Goal: Communication & Community: Answer question/provide support

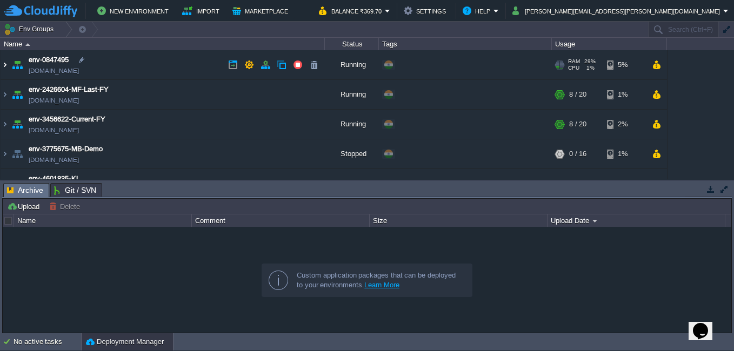
click at [3, 64] on img at bounding box center [5, 64] width 9 height 29
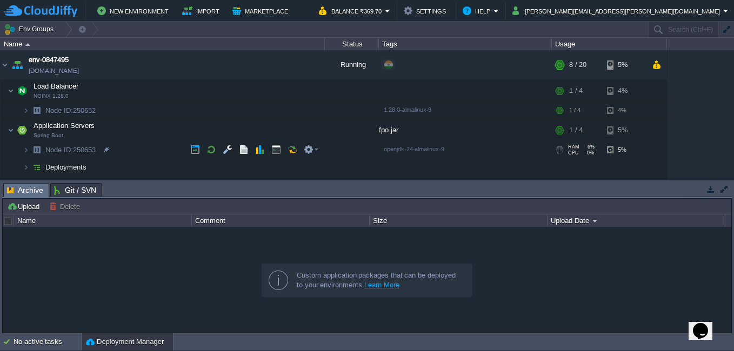
scroll to position [54, 0]
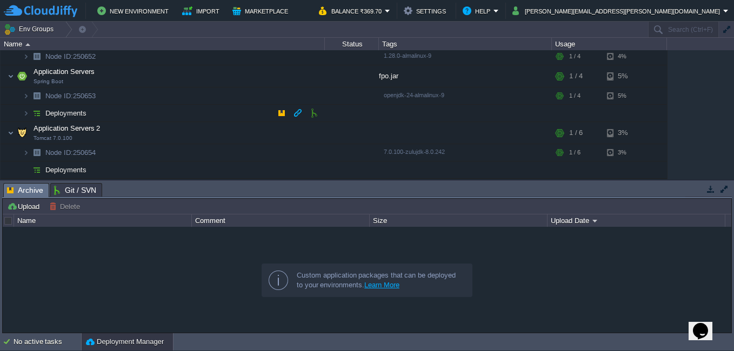
click at [30, 113] on img at bounding box center [36, 113] width 15 height 17
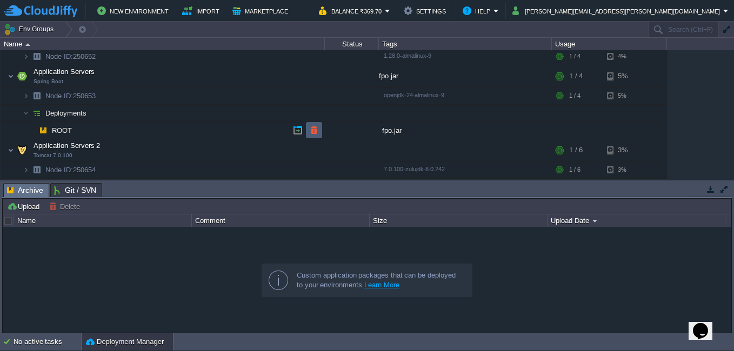
click at [313, 134] on button "button" at bounding box center [314, 130] width 10 height 10
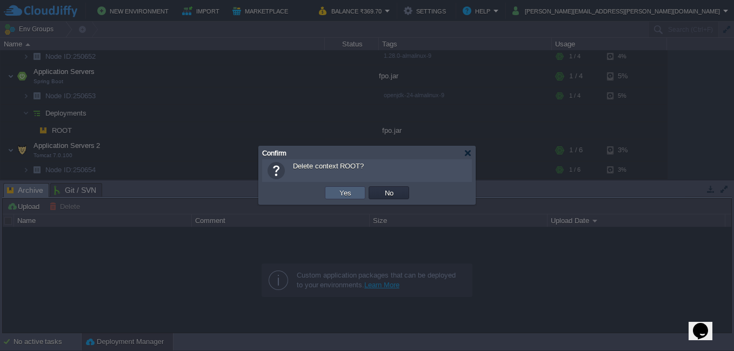
click at [333, 191] on td "Yes" at bounding box center [345, 193] width 41 height 13
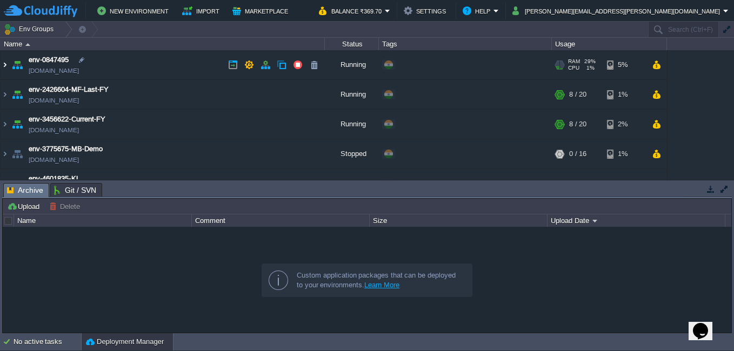
click at [7, 63] on img at bounding box center [5, 64] width 9 height 29
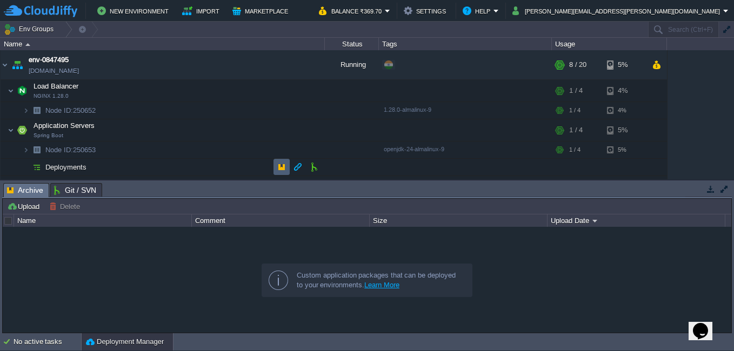
click at [276, 161] on td at bounding box center [282, 167] width 16 height 16
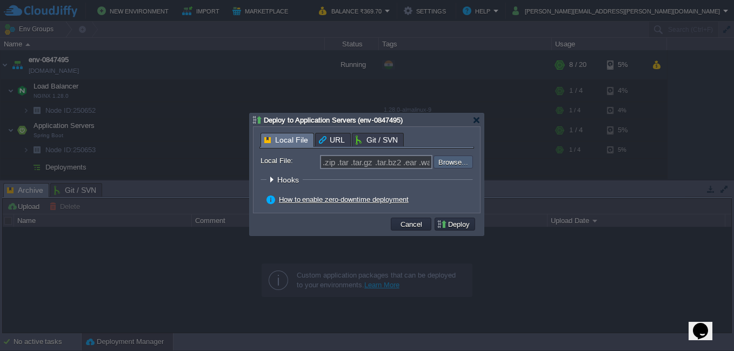
click at [444, 166] on input "file" at bounding box center [404, 162] width 137 height 13
type input "C:\fakepath\fpo-0.0.1-SNAPSHOT.jar"
type input "fpo-0.0.1-SNAPSHOT.jar"
click at [451, 221] on td "Deploy" at bounding box center [455, 224] width 41 height 13
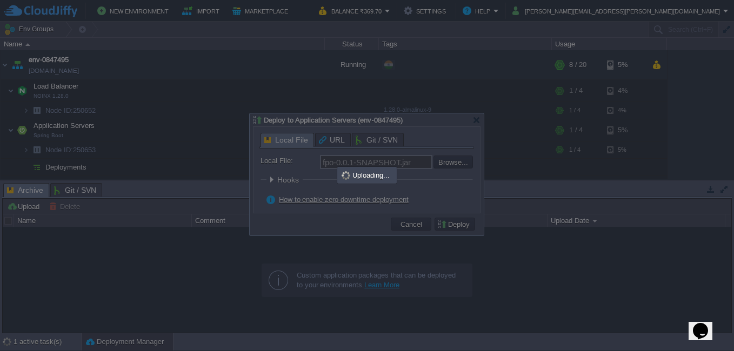
scroll to position [10, 0]
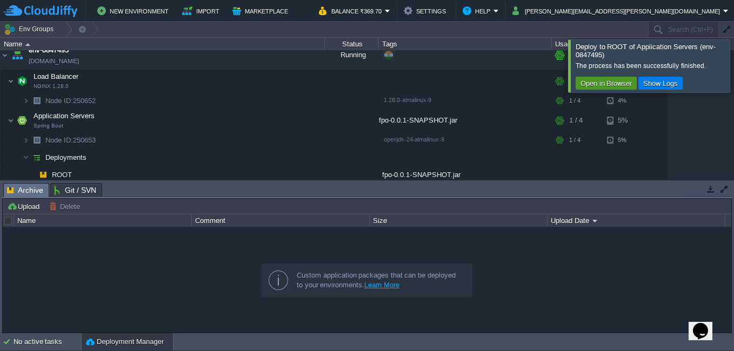
click at [607, 82] on button "Open in Browser" at bounding box center [606, 83] width 58 height 10
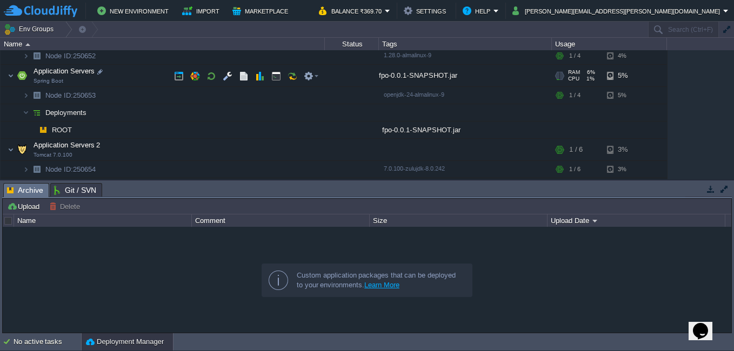
scroll to position [64, 0]
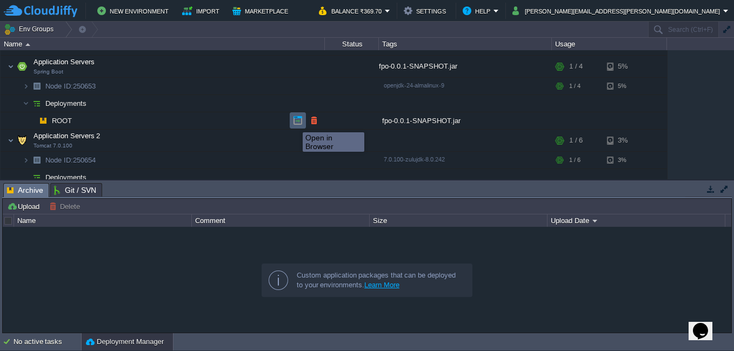
click at [295, 123] on button "button" at bounding box center [298, 121] width 10 height 10
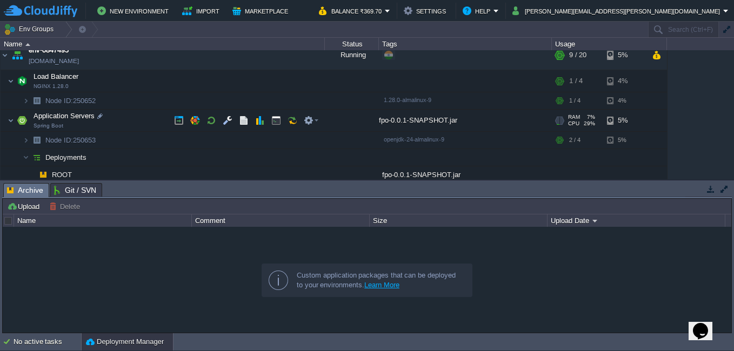
scroll to position [0, 0]
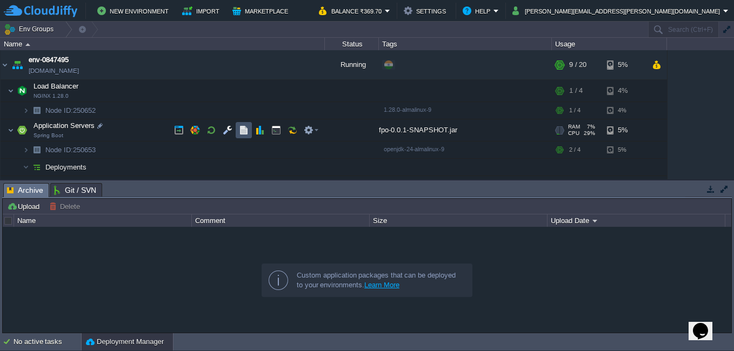
click at [241, 130] on button "button" at bounding box center [244, 130] width 10 height 10
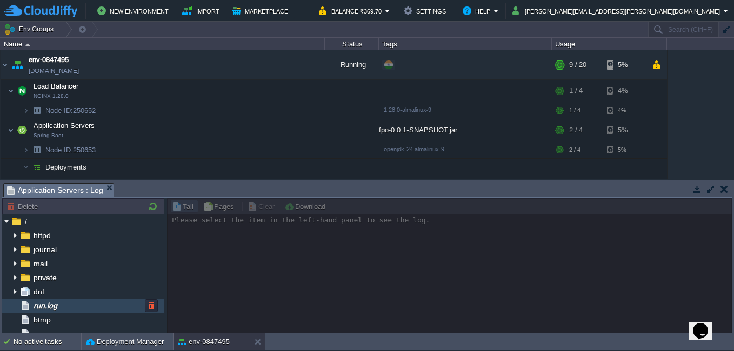
click at [59, 307] on span "run.log" at bounding box center [45, 306] width 28 height 10
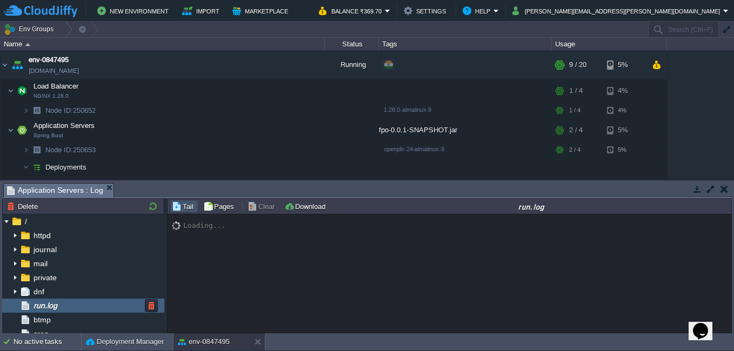
click at [59, 307] on span "run.log" at bounding box center [45, 306] width 28 height 10
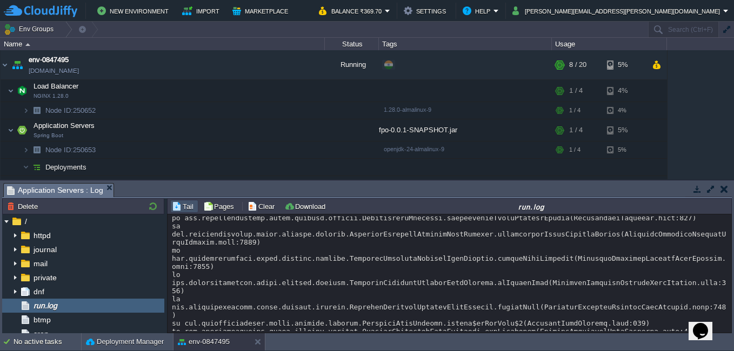
scroll to position [10481, 0]
drag, startPoint x: 394, startPoint y: 309, endPoint x: 217, endPoint y: 245, distance: 188.5
drag, startPoint x: 217, startPoint y: 245, endPoint x: 329, endPoint y: 239, distance: 112.6
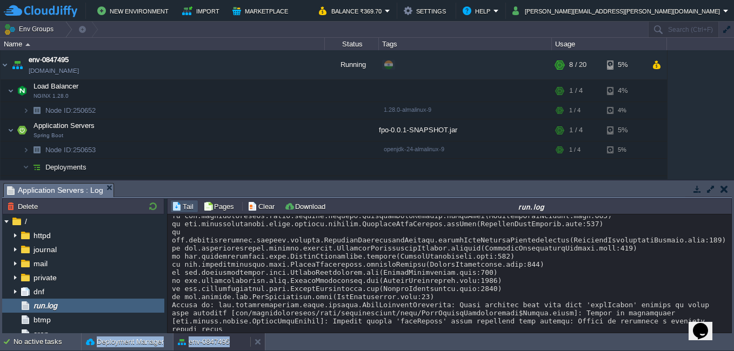
scroll to position [10622, 0]
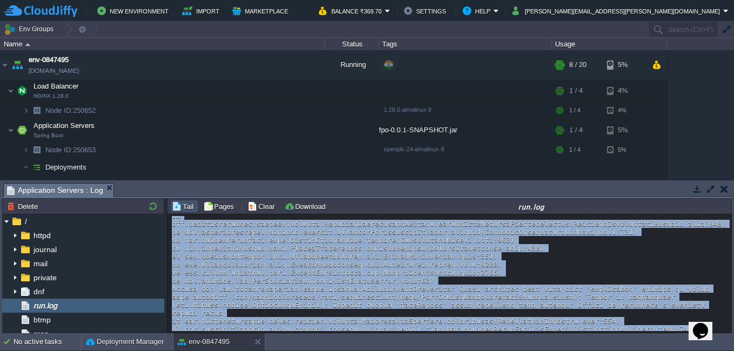
drag, startPoint x: 172, startPoint y: 249, endPoint x: 386, endPoint y: 286, distance: 216.7
copy div "... 39 common frames omitted Caused by: org.springframework.boot.autoconfigure.…"
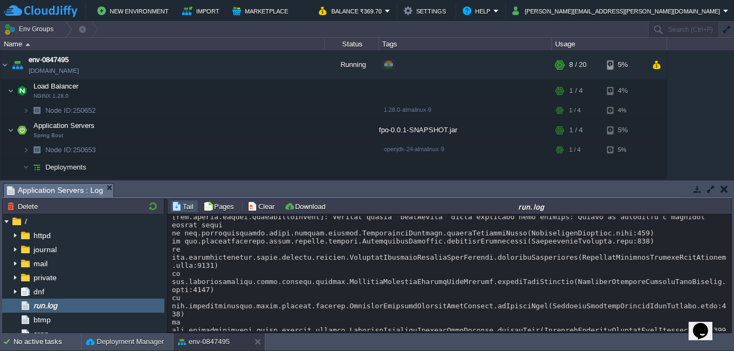
scroll to position [10272, 0]
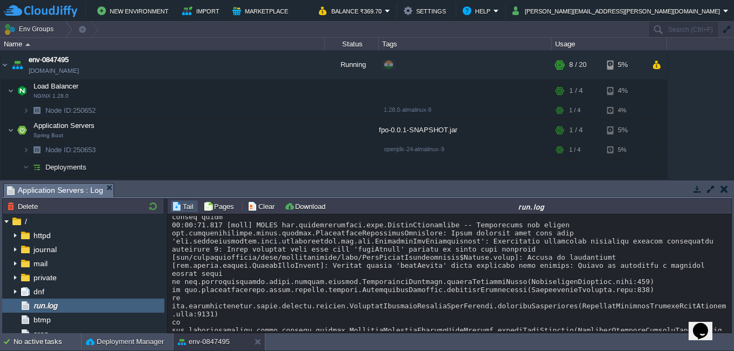
drag, startPoint x: 386, startPoint y: 273, endPoint x: 171, endPoint y: 245, distance: 217.0
click at [171, 245] on div "Loading..." at bounding box center [450, 274] width 564 height 118
copy div "org.springframework.beans.factory.support.AbstractAutowireCapableBeanFactory.cr…"
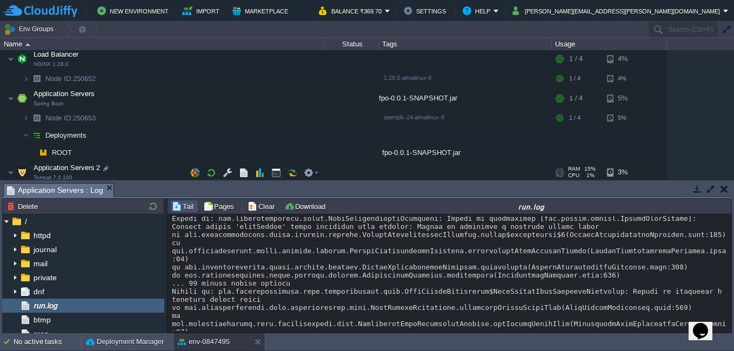
scroll to position [54, 0]
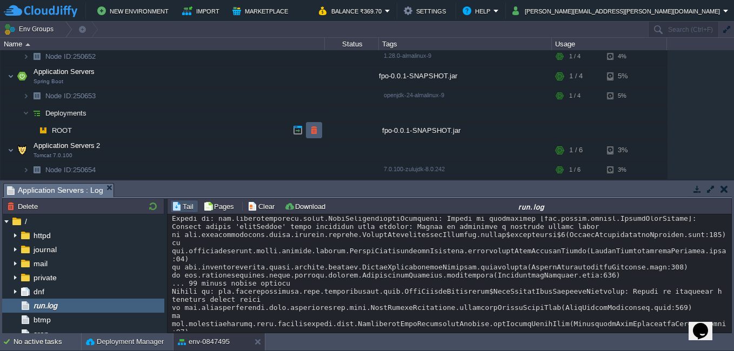
click at [311, 134] on button "button" at bounding box center [314, 130] width 10 height 10
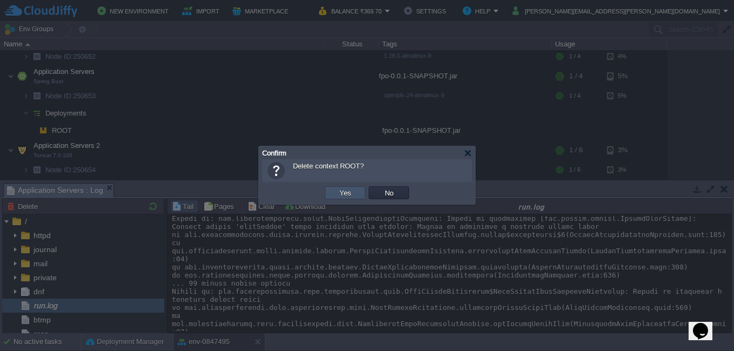
click at [344, 191] on button "Yes" at bounding box center [345, 193] width 18 height 10
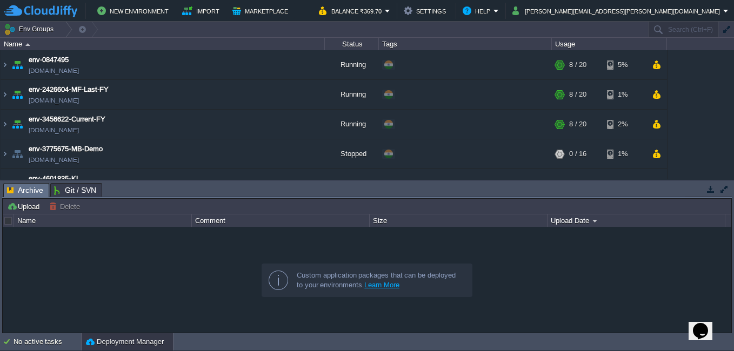
click at [483, 206] on td "Upload [PERSON_NAME] to ..." at bounding box center [367, 206] width 727 height 13
click at [5, 67] on img at bounding box center [5, 64] width 9 height 29
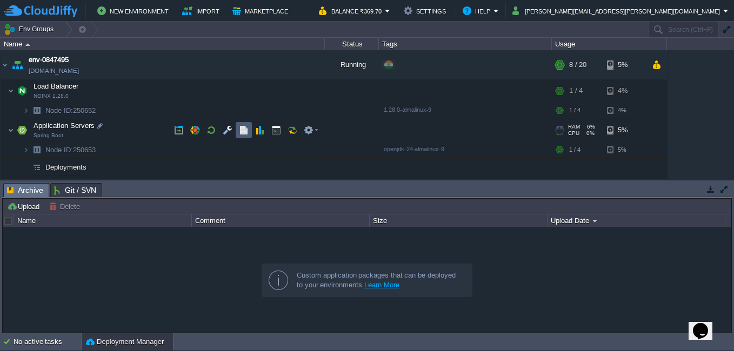
scroll to position [54, 0]
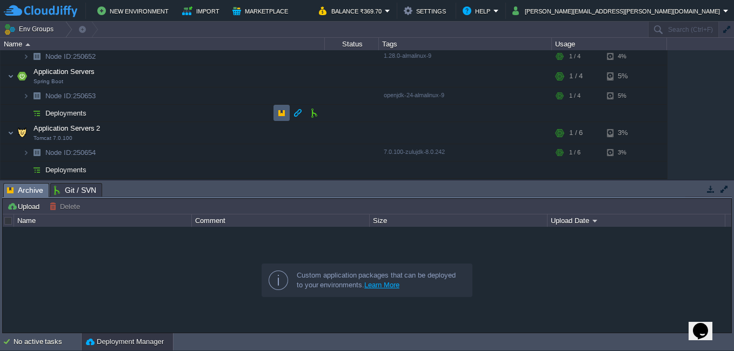
click at [282, 114] on button "button" at bounding box center [282, 113] width 10 height 10
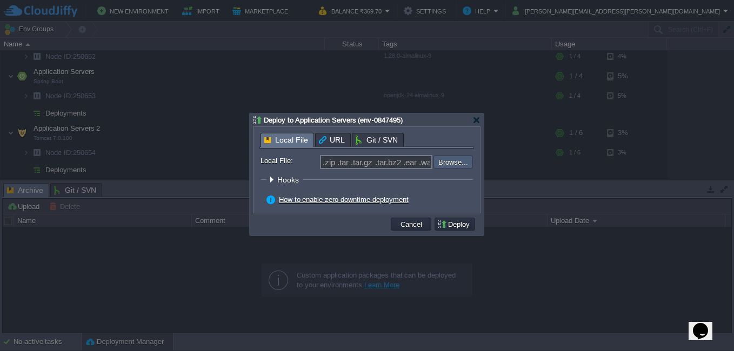
click at [442, 164] on input "file" at bounding box center [404, 162] width 137 height 13
type input "C:\fakepath\fpo-0.0.1-SNAPSHOT.jar"
type input "fpo-0.0.1-SNAPSHOT.jar"
click at [457, 227] on button "Deploy" at bounding box center [455, 225] width 36 height 10
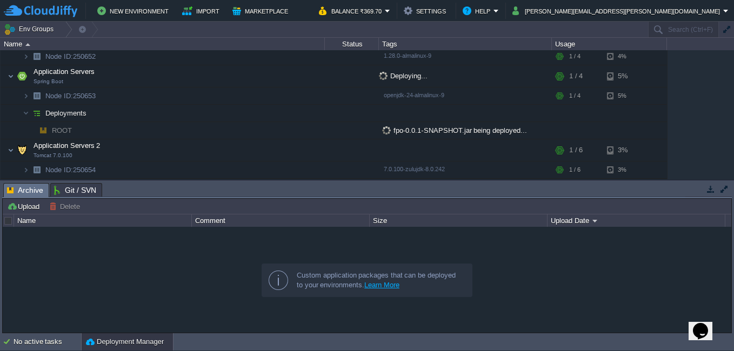
scroll to position [0, 0]
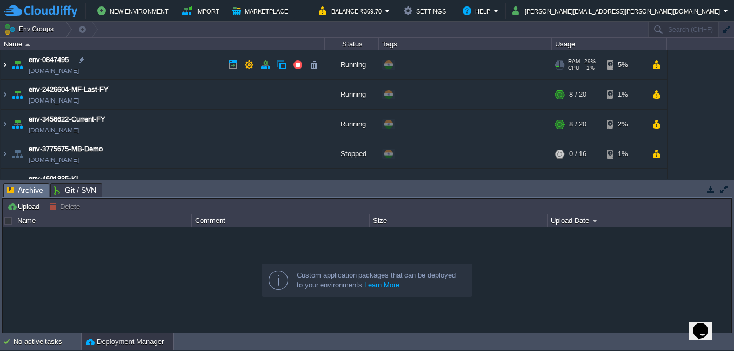
click at [5, 62] on img at bounding box center [5, 64] width 9 height 29
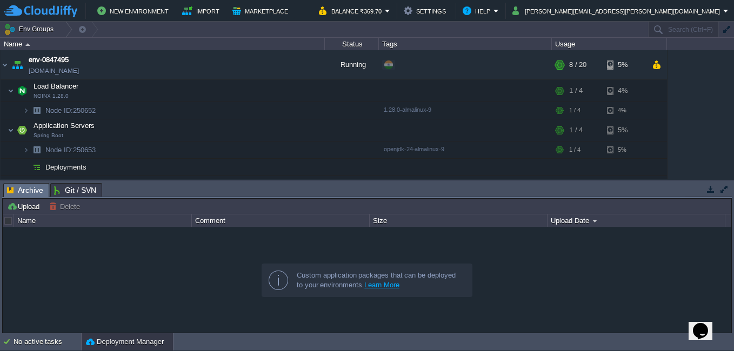
scroll to position [54, 0]
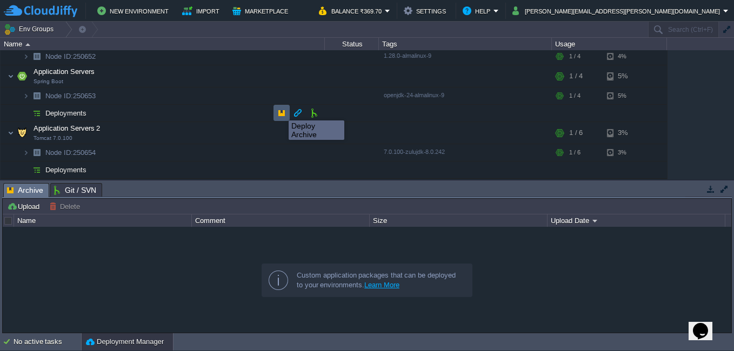
click at [281, 111] on button "button" at bounding box center [282, 113] width 10 height 10
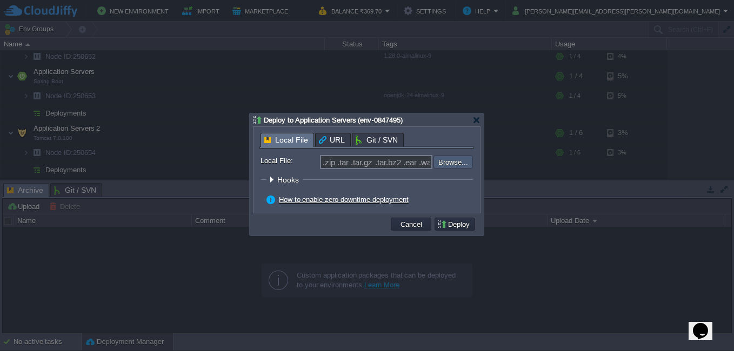
click at [448, 161] on input "file" at bounding box center [404, 162] width 137 height 13
type input "C:\fakepath\fpo-0.0.1-SNAPSHOT.jar"
type input "fpo-0.0.1-SNAPSHOT.jar"
click at [457, 225] on button "Deploy" at bounding box center [455, 225] width 36 height 10
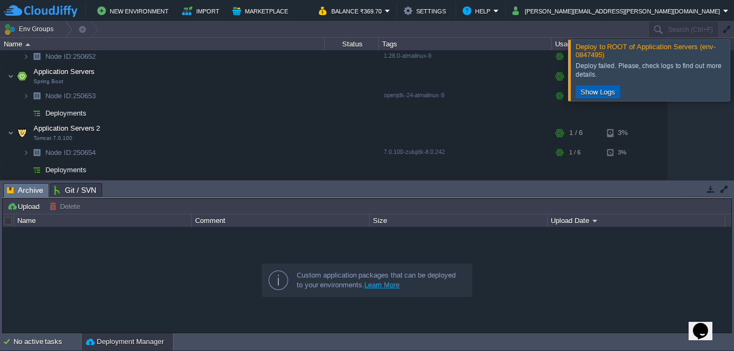
click at [583, 88] on button "Show Logs" at bounding box center [597, 92] width 41 height 10
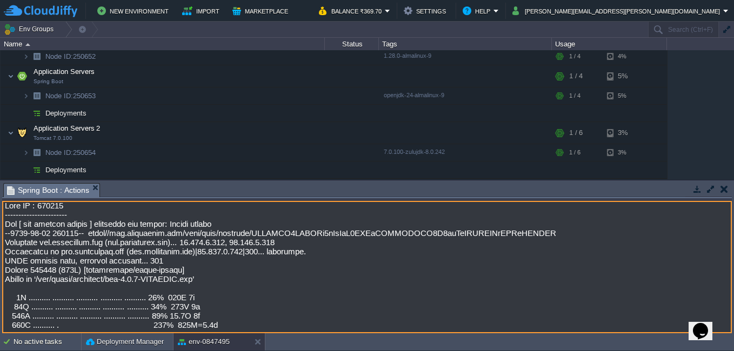
scroll to position [0, 0]
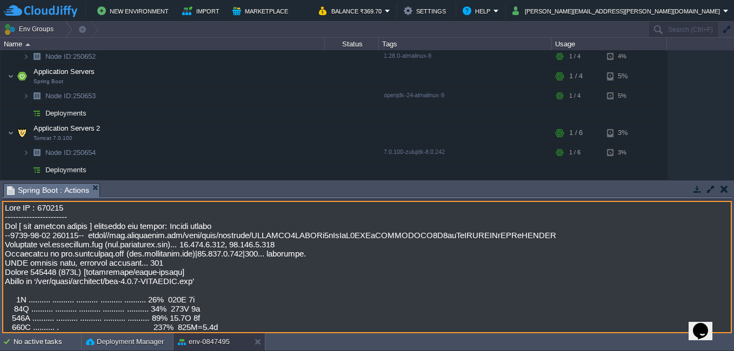
drag, startPoint x: 45, startPoint y: 324, endPoint x: -2, endPoint y: 210, distance: 123.4
click at [0, 210] on html "New Environment Import Marketplace Bonus ₹0.00 Upgrade Account Balance ₹369.70 …" at bounding box center [367, 175] width 734 height 351
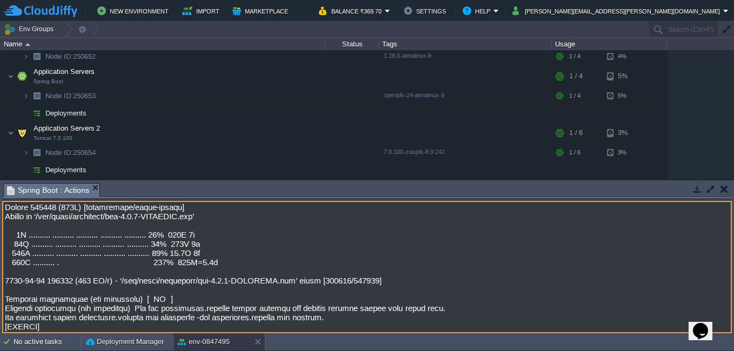
scroll to position [76, 0]
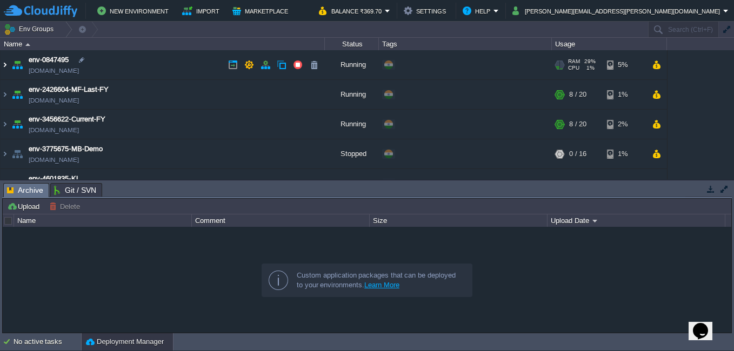
click at [9, 65] on img at bounding box center [5, 64] width 9 height 29
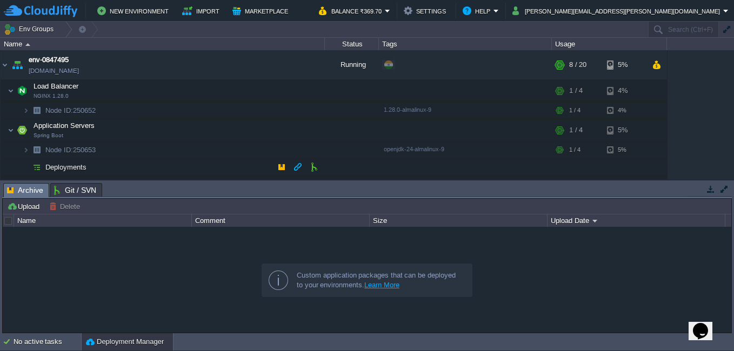
scroll to position [54, 0]
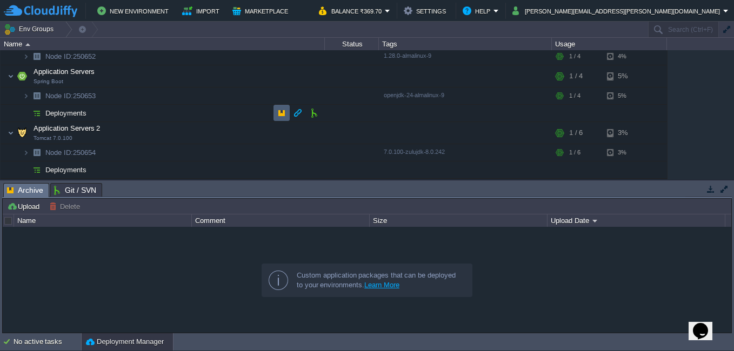
click at [277, 112] on button "button" at bounding box center [282, 113] width 10 height 10
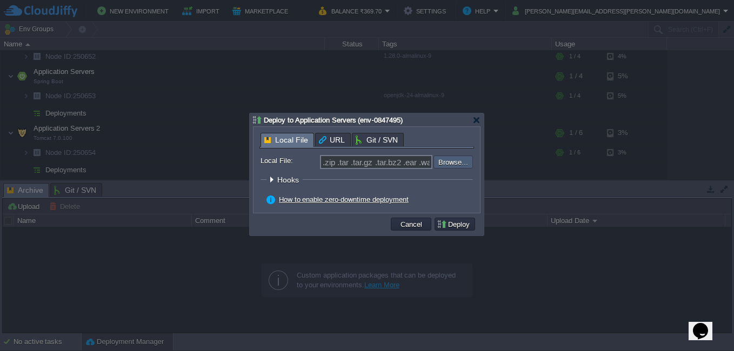
click at [438, 163] on input "file" at bounding box center [404, 162] width 137 height 13
type input "C:\fakepath\fpo-0.0.1-SNAPSHOT.jar"
type input "fpo-0.0.1-SNAPSHOT.jar"
click at [450, 224] on button "Deploy" at bounding box center [455, 225] width 36 height 10
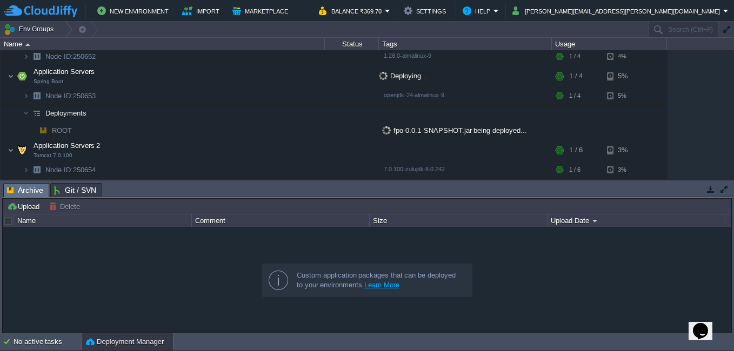
scroll to position [0, 0]
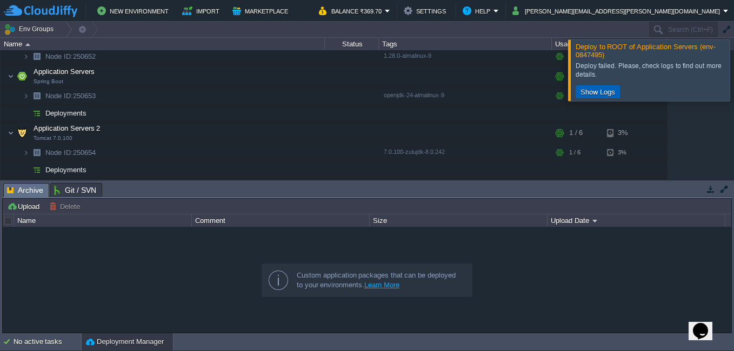
click at [588, 91] on button "Show Logs" at bounding box center [597, 92] width 41 height 10
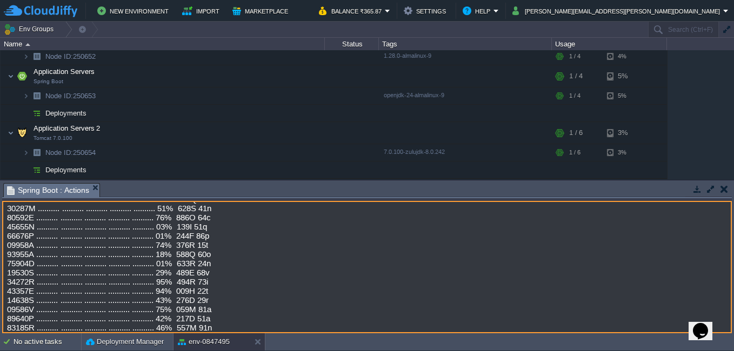
scroll to position [8057, 0]
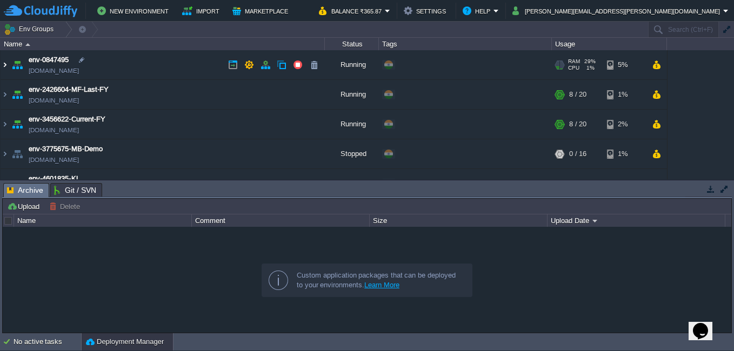
click at [9, 65] on img at bounding box center [5, 64] width 9 height 29
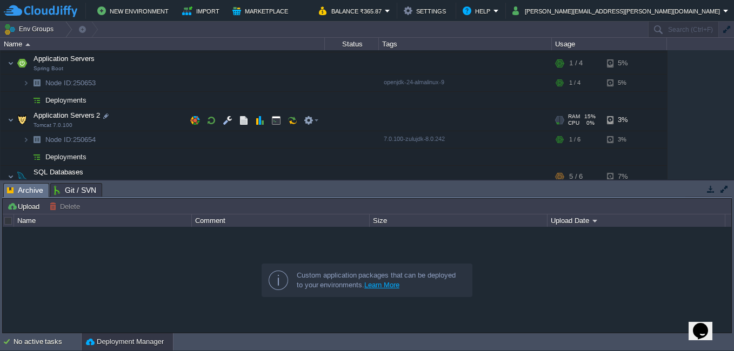
scroll to position [54, 0]
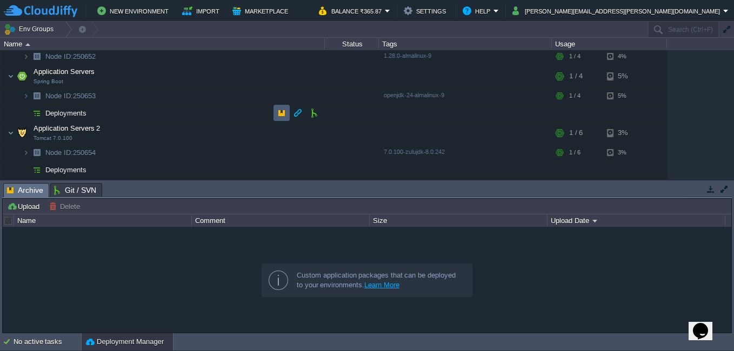
click at [277, 112] on button "button" at bounding box center [282, 113] width 10 height 10
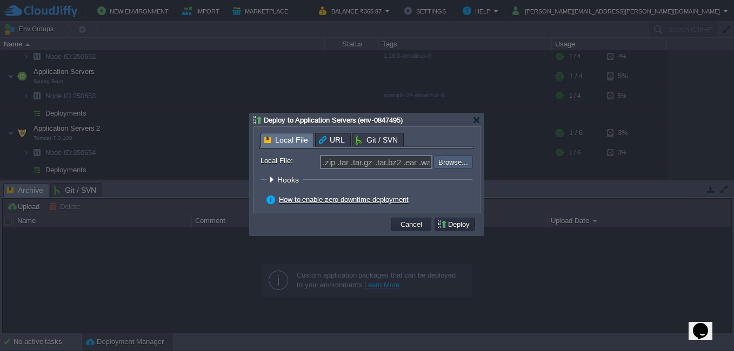
click at [449, 167] on input "file" at bounding box center [404, 162] width 137 height 13
type input "C:\fakepath\fpo-0.0.1-SNAPSHOT.jar"
type input "fpo-0.0.1-SNAPSHOT.jar"
click at [452, 225] on button "Deploy" at bounding box center [455, 225] width 36 height 10
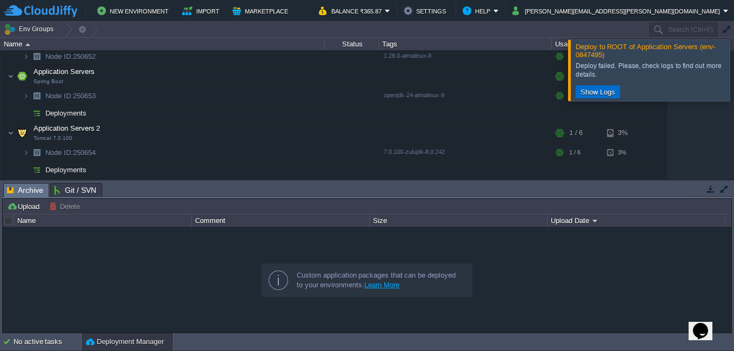
click at [587, 92] on button "Show Logs" at bounding box center [597, 92] width 41 height 10
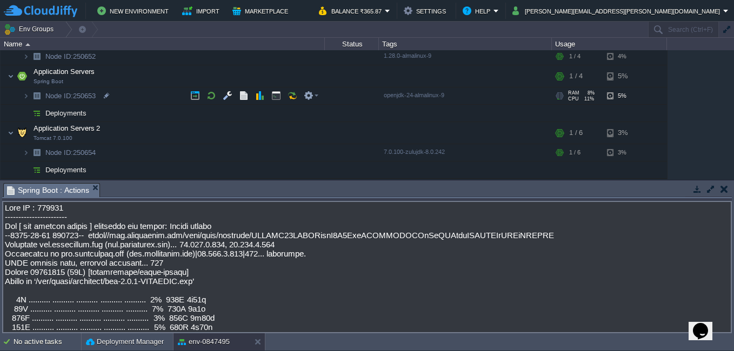
scroll to position [15114, 0]
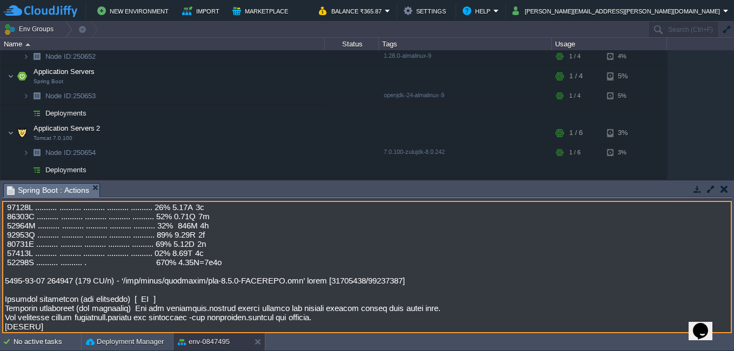
drag, startPoint x: 41, startPoint y: 328, endPoint x: 10, endPoint y: 264, distance: 70.9
click at [10, 264] on textarea at bounding box center [367, 267] width 730 height 132
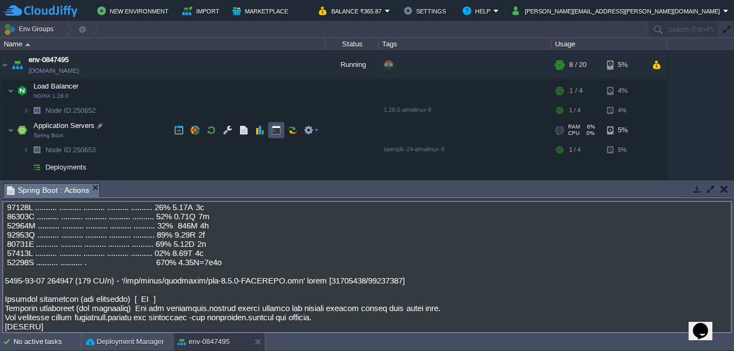
click at [273, 130] on button "button" at bounding box center [276, 130] width 10 height 10
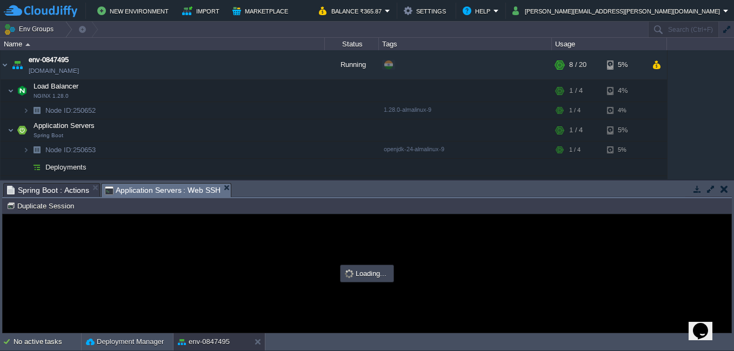
type input "#000000"
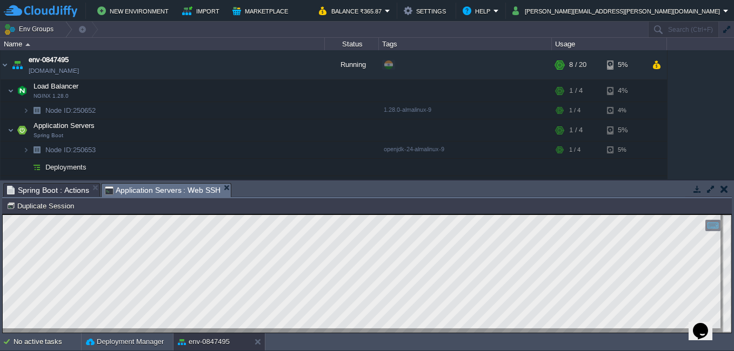
click at [3, 215] on html "Copy: Ctrl + Shift + C Paste: Ctrl + V Settings: Ctrl + Shift + Alt 0" at bounding box center [367, 215] width 729 height 0
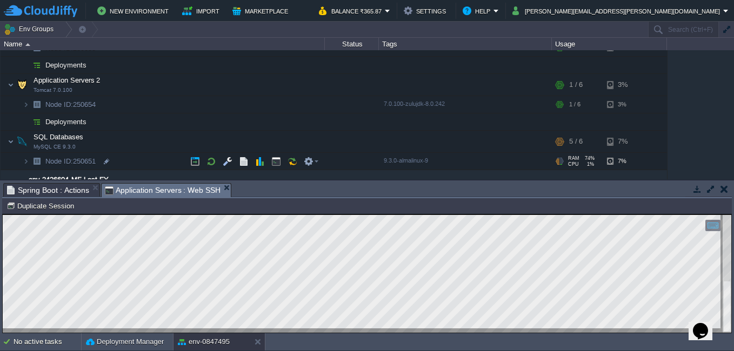
scroll to position [108, 0]
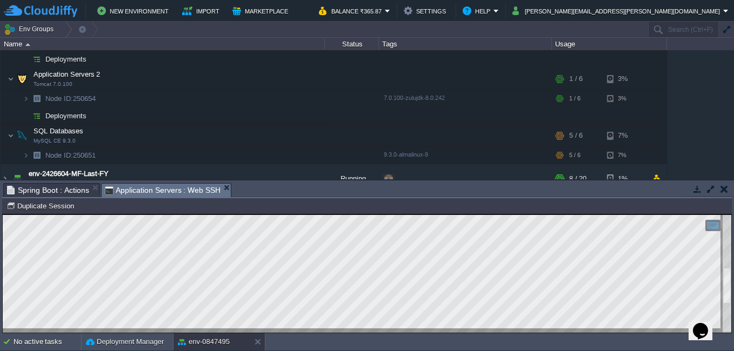
click at [732, 215] on html "Copy: Ctrl + Shift + C Paste: Ctrl + V Settings: Ctrl + Shift + Alt 0" at bounding box center [367, 215] width 729 height 0
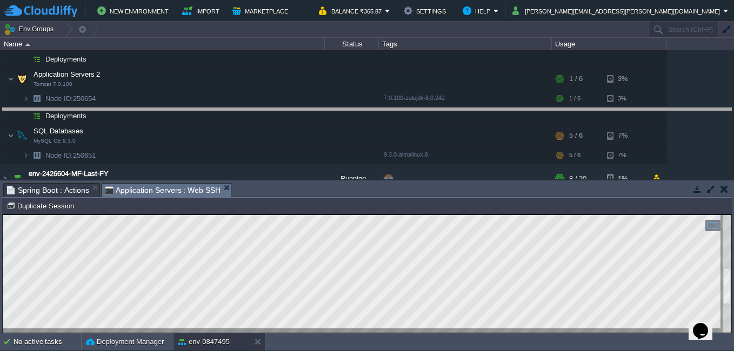
drag, startPoint x: 355, startPoint y: 183, endPoint x: 373, endPoint y: 108, distance: 77.1
click at [373, 108] on body "New Environment Import Marketplace Bonus ₹0.00 Upgrade Account Balance ₹365.87 …" at bounding box center [367, 175] width 734 height 351
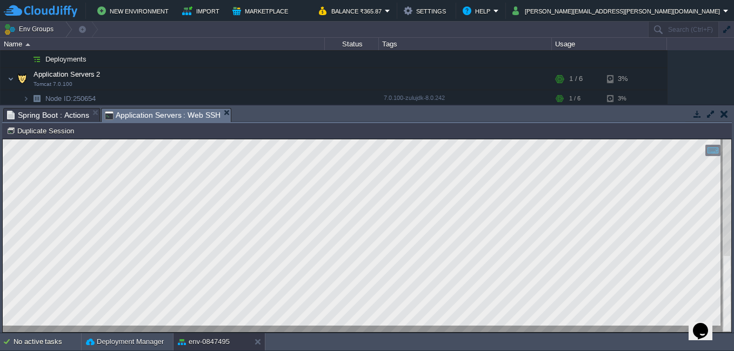
click at [71, 117] on span "Spring Boot : Actions" at bounding box center [48, 115] width 82 height 13
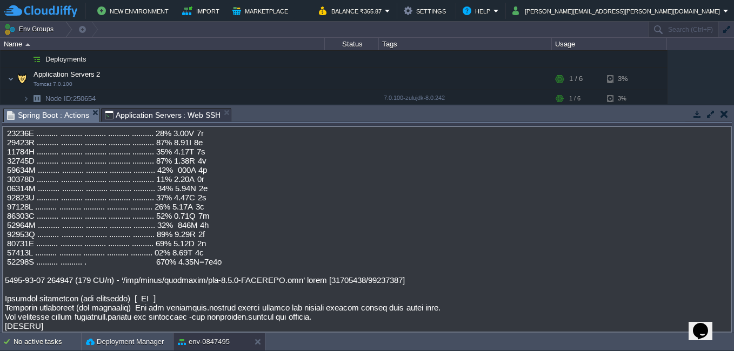
scroll to position [15039, 0]
click at [264, 308] on textarea at bounding box center [367, 229] width 730 height 207
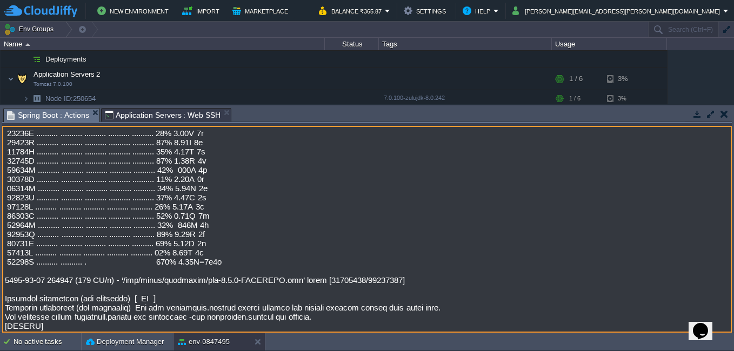
drag, startPoint x: 43, startPoint y: 328, endPoint x: -2, endPoint y: 275, distance: 69.8
click at [0, 275] on html "New Environment Import Marketplace Bonus ₹0.00 Upgrade Account Balance ₹365.87 …" at bounding box center [367, 175] width 734 height 351
click at [703, 326] on icon "Chat widget" at bounding box center [700, 331] width 15 height 16
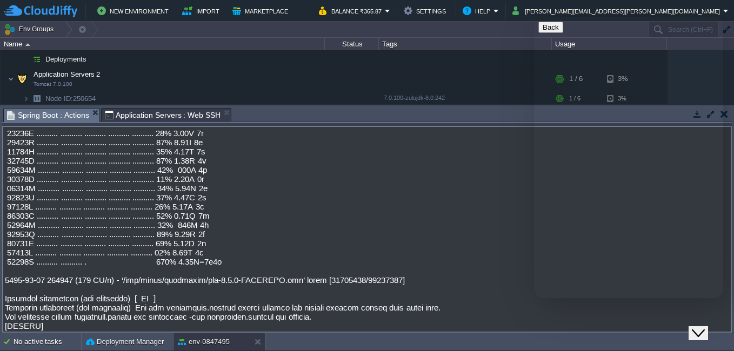
click at [554, 33] on button "Back" at bounding box center [551, 27] width 25 height 11
click at [591, 323] on span "We are live and ready to chat with you now. How can we help you?" at bounding box center [624, 332] width 171 height 19
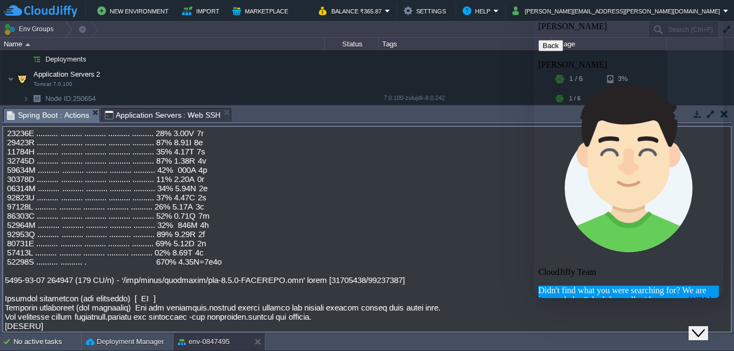
scroll to position [1106, 0]
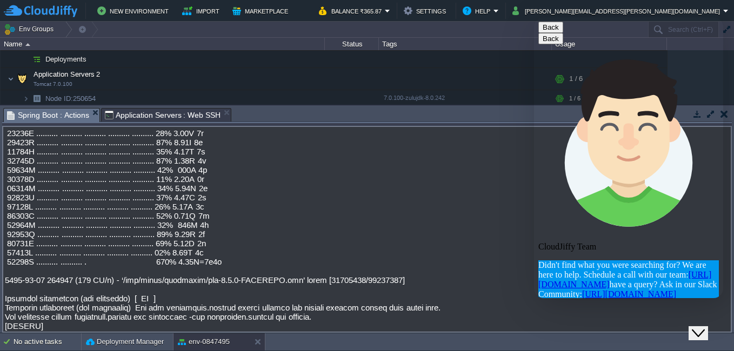
scroll to position [1124, 0]
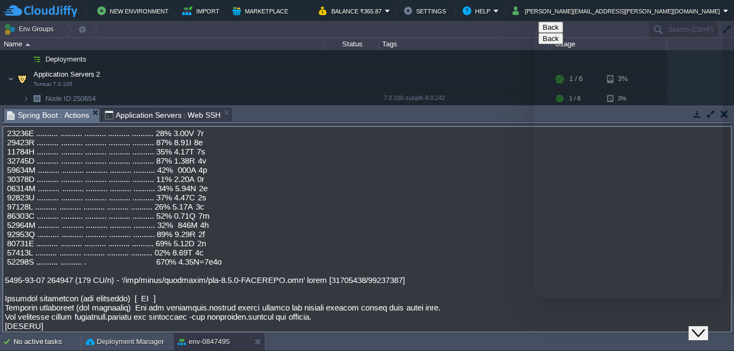
type input "919096015822"
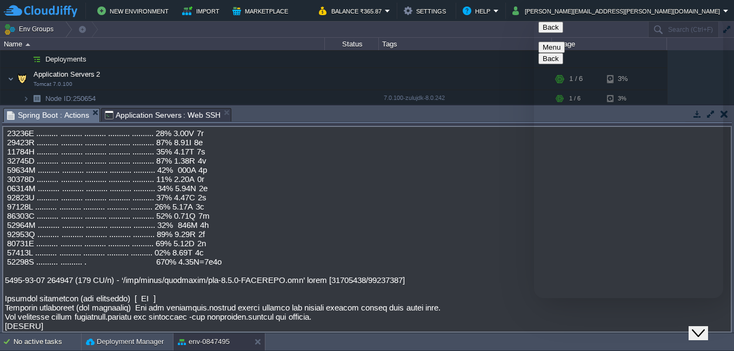
type textarea "I am unable to upload jar"
paste textarea "2025-09-16 162020 (611 KB/s) - ‘/var/cache/downloads/fpo-0.0.1-SNAPSHOT.jar’ sa…"
type textarea "2025-09-16 162020 (611 KB/s) - ‘/var/cache/downloads/fpo-0.0.1-SNAPSHOT.jar’ sa…"
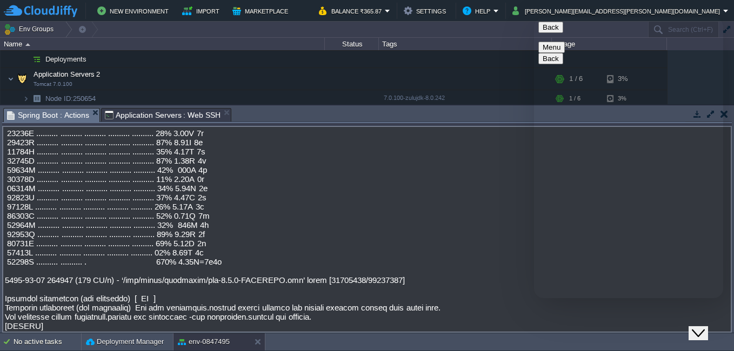
scroll to position [130, 0]
type textarea "this error is getting"
click at [494, 10] on button "Help" at bounding box center [478, 10] width 31 height 13
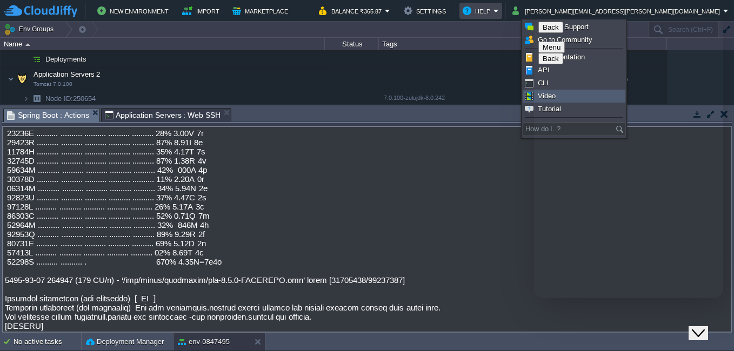
click at [545, 33] on button "Back" at bounding box center [551, 27] width 25 height 11
click at [703, 327] on icon "Close Chat This icon closes the chat window." at bounding box center [698, 333] width 13 height 13
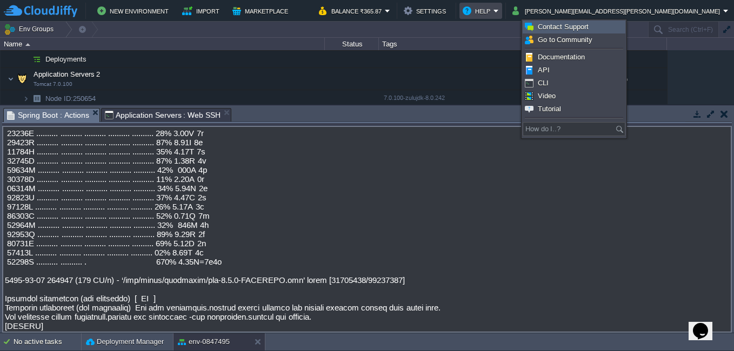
click at [582, 28] on span "Contact Support" at bounding box center [563, 27] width 51 height 8
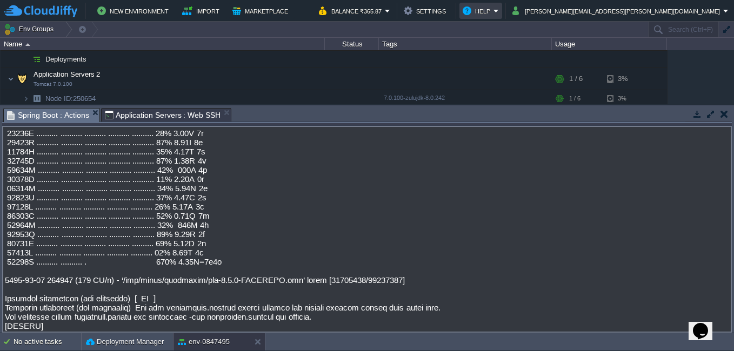
click at [494, 11] on button "Help" at bounding box center [478, 10] width 31 height 13
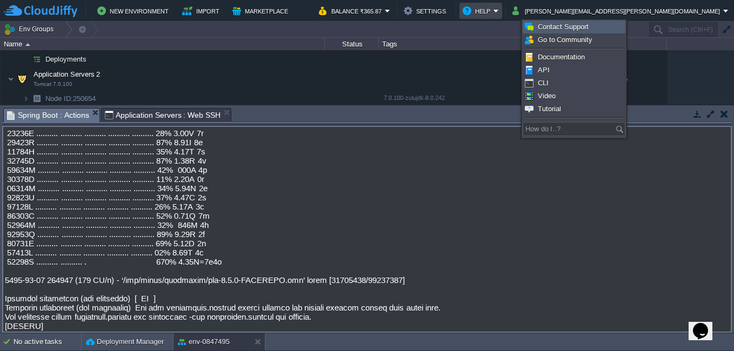
click at [573, 29] on span "Contact Support" at bounding box center [563, 27] width 51 height 8
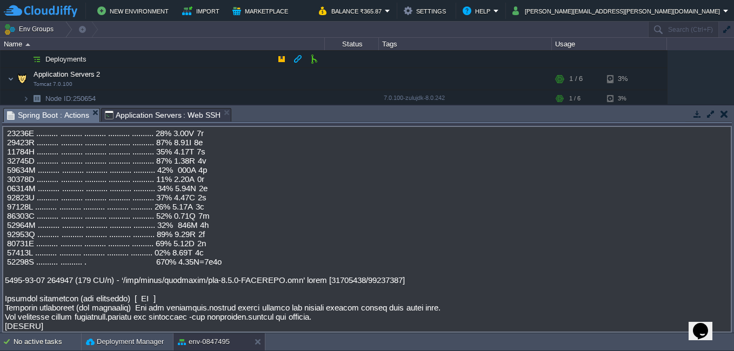
scroll to position [0, 0]
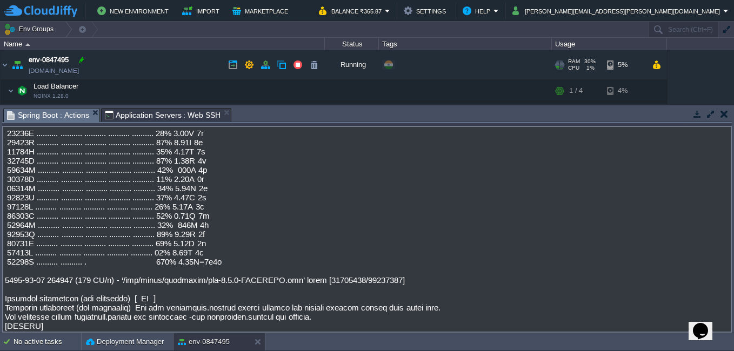
click at [82, 59] on div at bounding box center [82, 60] width 10 height 10
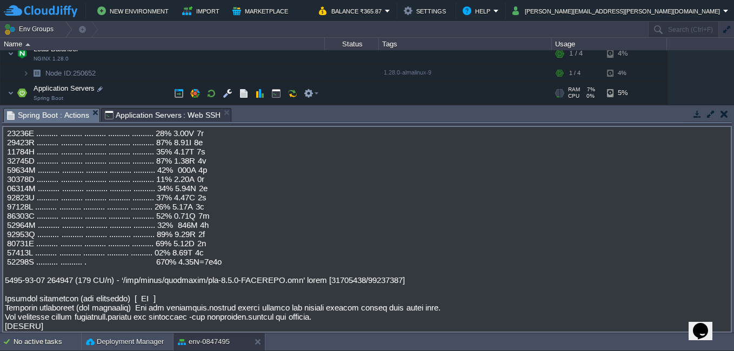
scroll to position [54, 0]
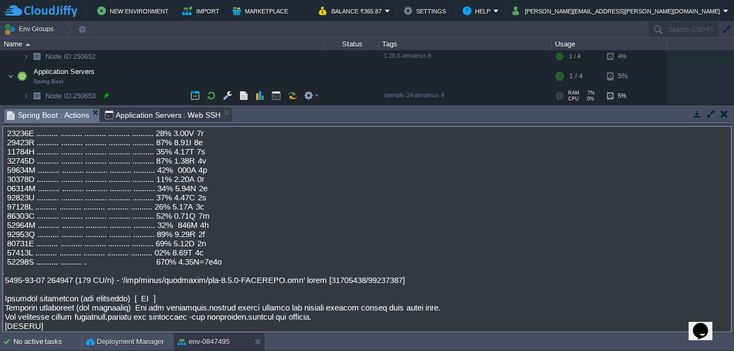
click at [105, 94] on div at bounding box center [107, 96] width 10 height 10
type input "250653"
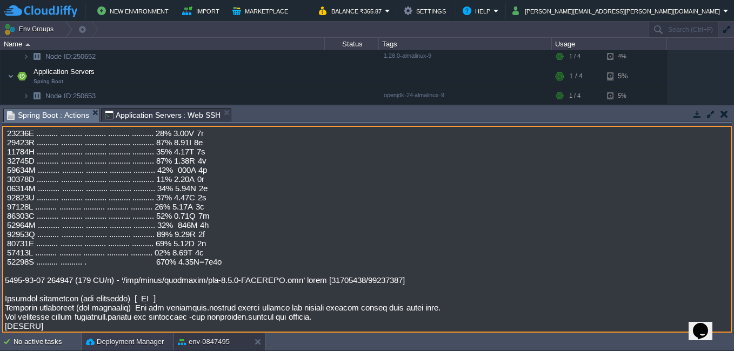
drag, startPoint x: 4, startPoint y: 276, endPoint x: 171, endPoint y: 335, distance: 177.9
click at [171, 335] on body "New Environment Import Marketplace Bonus ₹0.00 Upgrade Account Balance ₹365.87 …" at bounding box center [367, 175] width 734 height 351
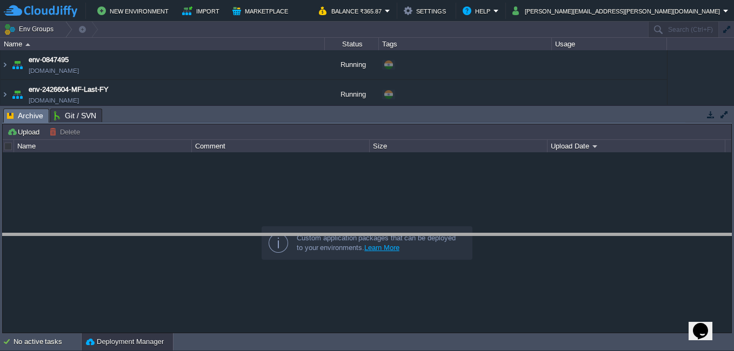
drag, startPoint x: 273, startPoint y: 114, endPoint x: 265, endPoint y: 238, distance: 125.1
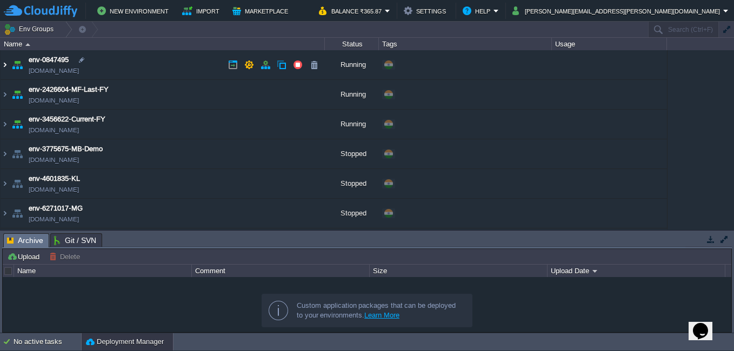
click at [4, 64] on img at bounding box center [5, 64] width 9 height 29
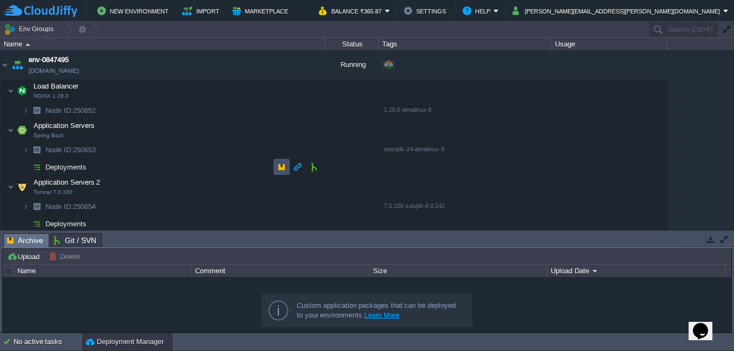
click at [280, 170] on button "button" at bounding box center [282, 167] width 10 height 10
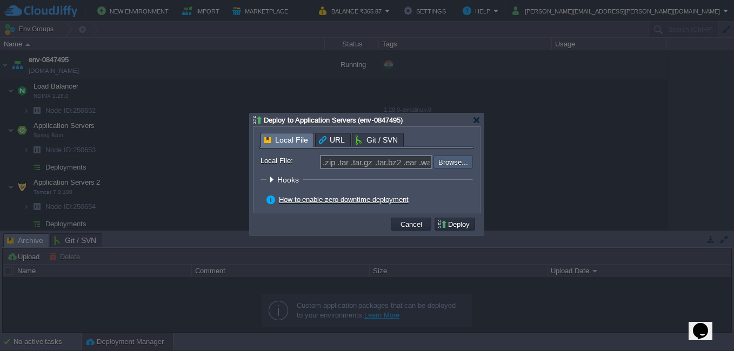
click at [441, 165] on input "file" at bounding box center [404, 162] width 137 height 13
type input "C:\fakepath\fpo-0.0.1-SNAPSHOT.jar"
click at [457, 224] on button "Deploy" at bounding box center [455, 225] width 36 height 10
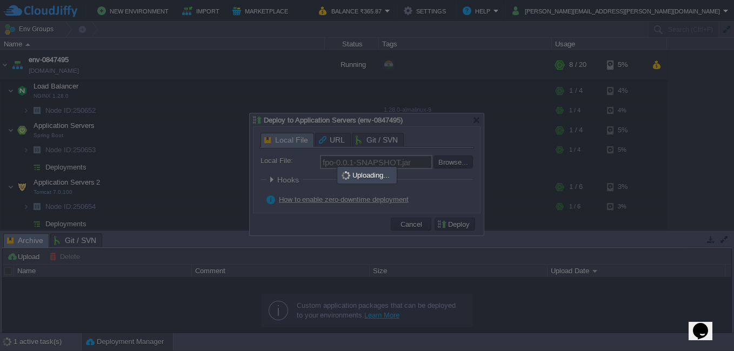
type input ".zip .tar .tar.gz .tar.bz2 .ear .war .jar"
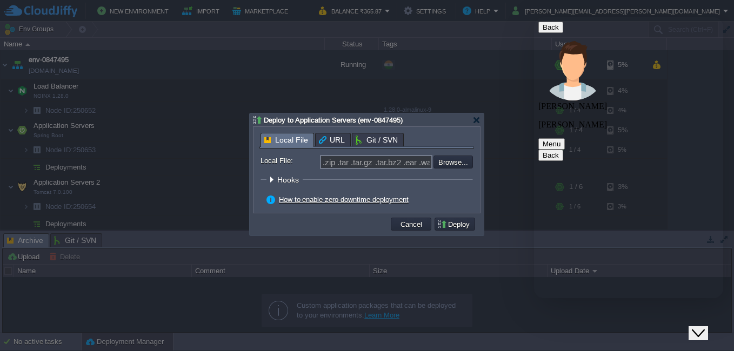
scroll to position [379, 0]
type textarea "ok"
type textarea "how long"
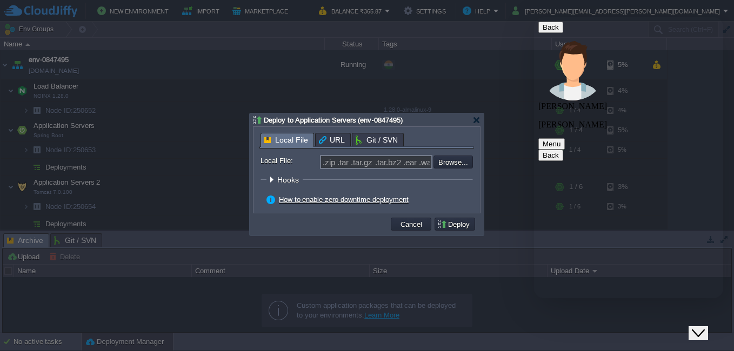
scroll to position [473, 0]
click at [476, 119] on div at bounding box center [477, 120] width 8 height 8
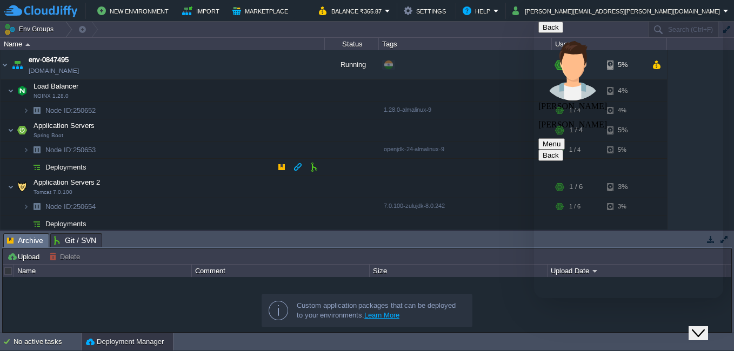
scroll to position [54, 0]
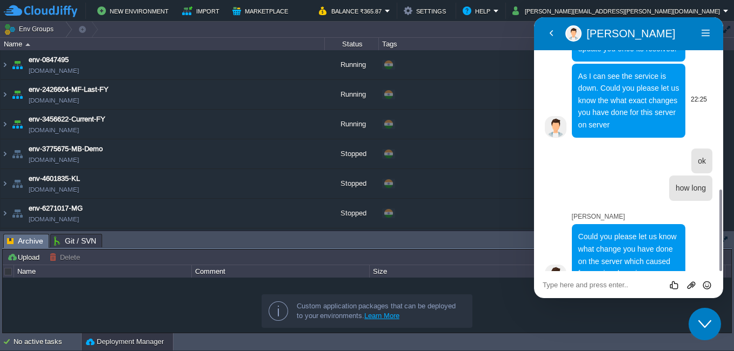
scroll to position [528, 0]
click at [573, 280] on div "Rate this chat Upload File Insert emoji" at bounding box center [629, 285] width 172 height 10
click at [563, 283] on textarea at bounding box center [629, 285] width 172 height 9
type textarea "no"
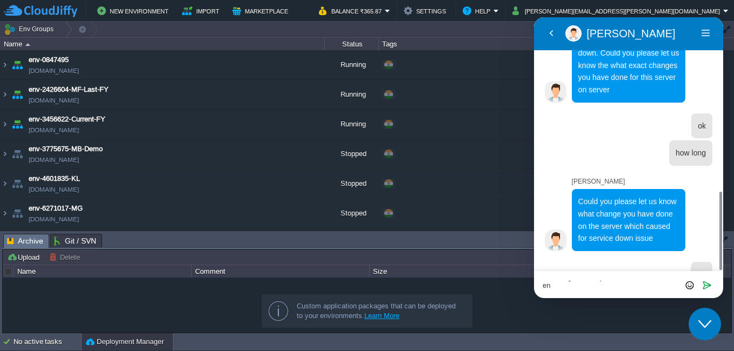
scroll to position [0, 0]
type textarea "no changes done, just i have created environment"
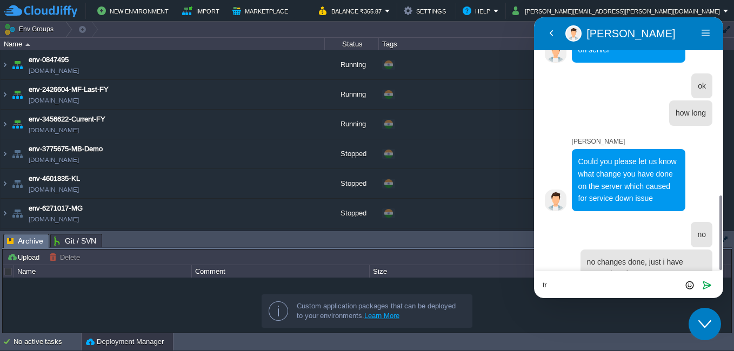
type textarea "t"
type textarea "i"
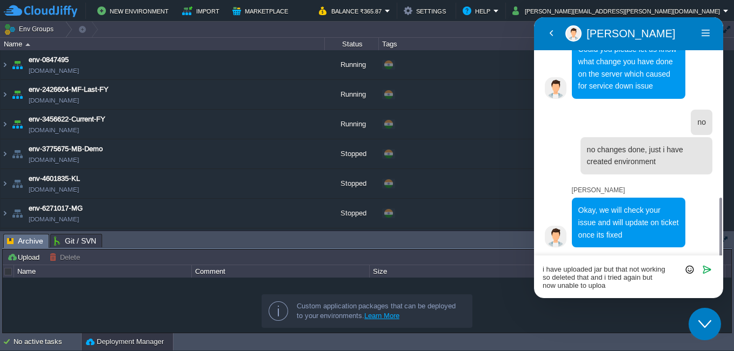
scroll to position [692, 0]
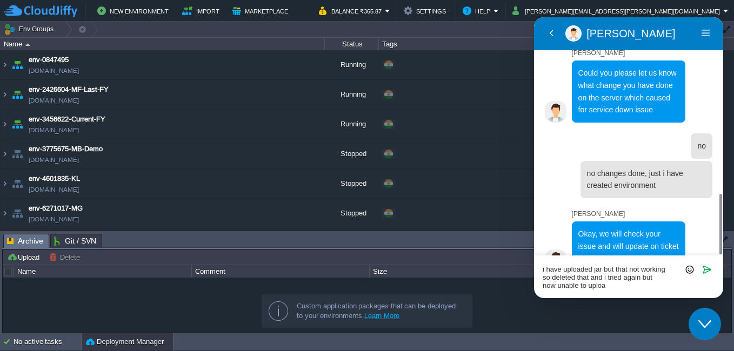
type textarea "i have uploaded jar but that not working so deleted that and i tried again but …"
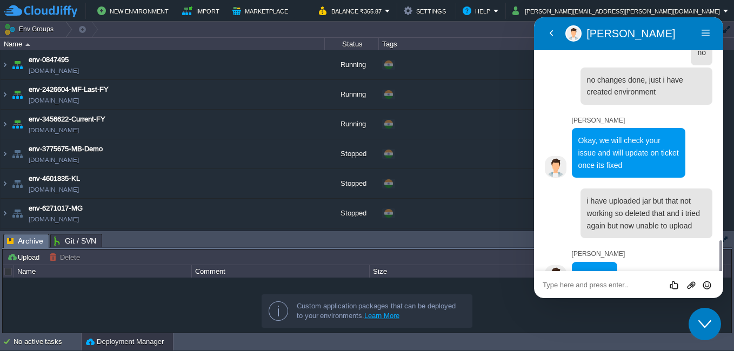
scroll to position [816, 0]
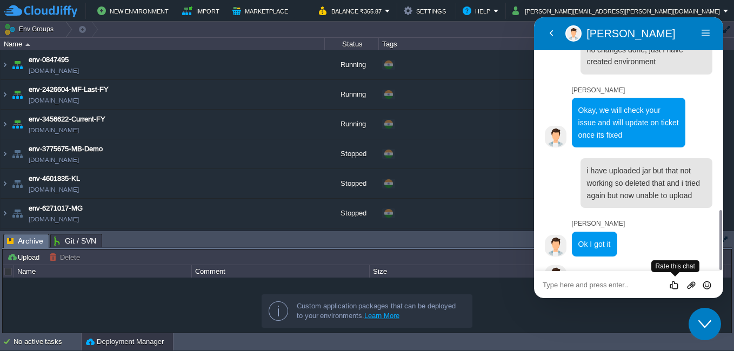
click at [689, 285] on icon "Group of buttons" at bounding box center [692, 286] width 10 height 10
click at [571, 285] on textarea at bounding box center [629, 285] width 172 height 9
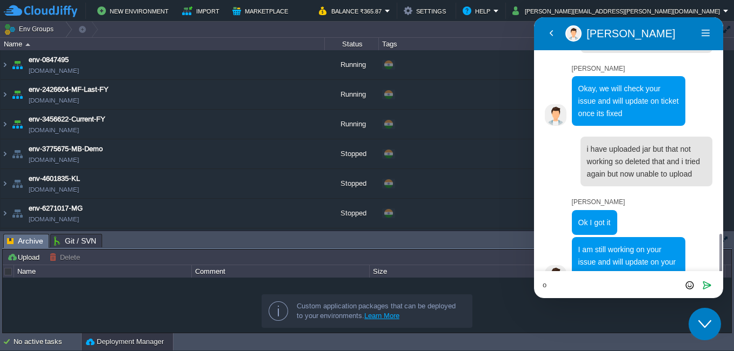
type textarea "ok"
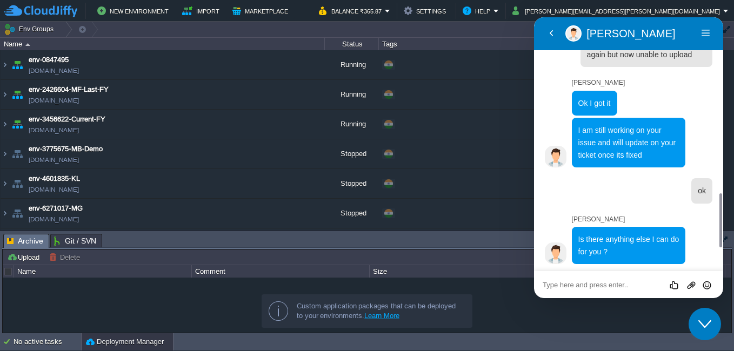
scroll to position [934, 0]
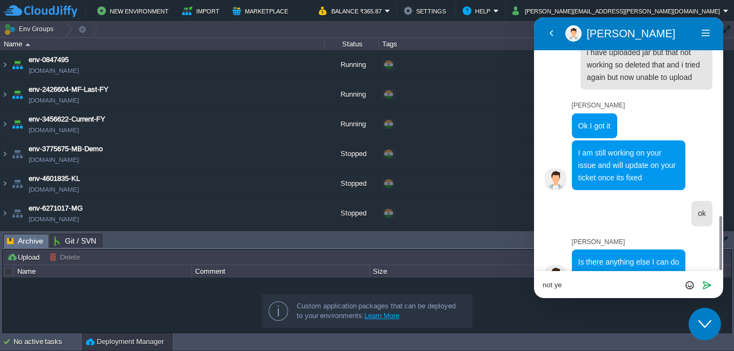
type textarea "not yet"
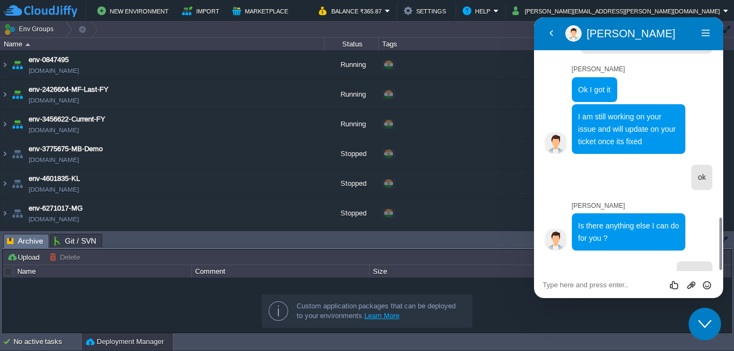
click at [712, 327] on div "Close Chat This icon closes the chat window." at bounding box center [705, 324] width 32 height 13
